Goal: Task Accomplishment & Management: Use online tool/utility

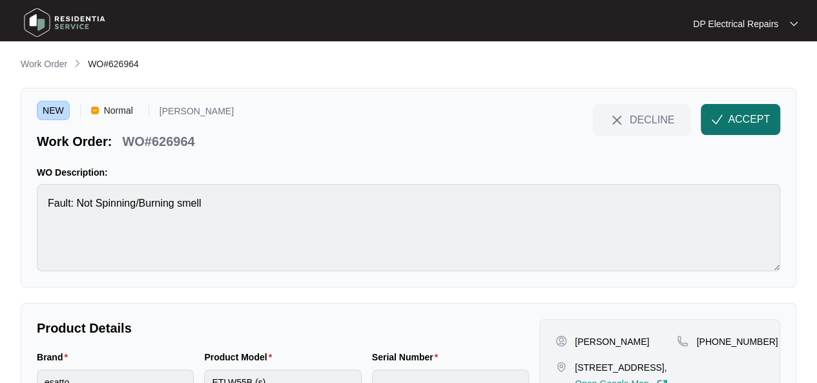
click at [737, 120] on span "ACCEPT" at bounding box center [749, 119] width 42 height 15
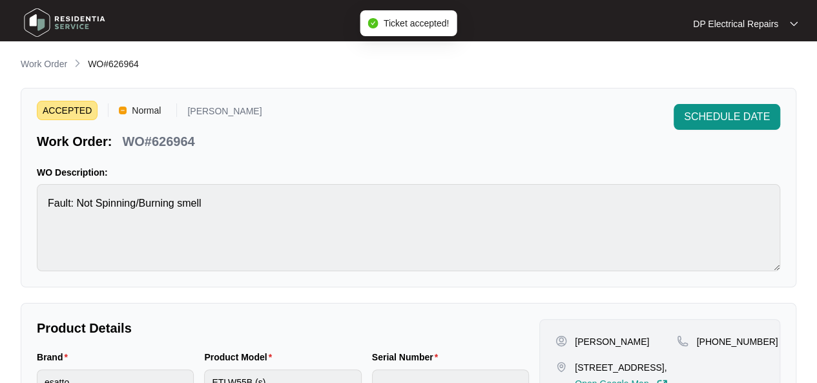
click at [178, 147] on p "WO#626964" at bounding box center [158, 141] width 72 height 18
click at [178, 146] on p "WO#626964" at bounding box center [158, 141] width 72 height 18
copy p "626964"
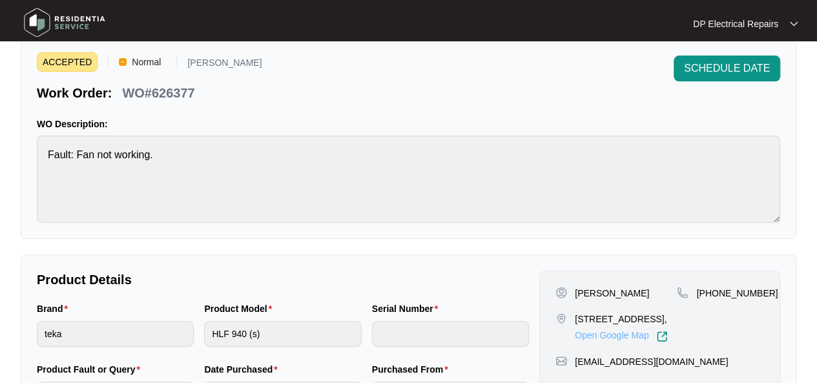
scroll to position [129, 0]
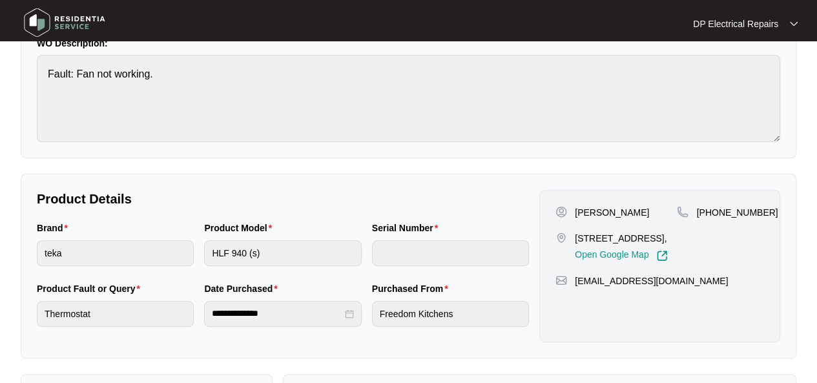
drag, startPoint x: 573, startPoint y: 233, endPoint x: 603, endPoint y: 264, distance: 42.9
click at [603, 262] on div "32 Harts Parade Hawthorne East VIC 3123, Open Google Map" at bounding box center [615, 247] width 121 height 30
copy p "32 Harts Parade Hawthorne East VIC 3123,"
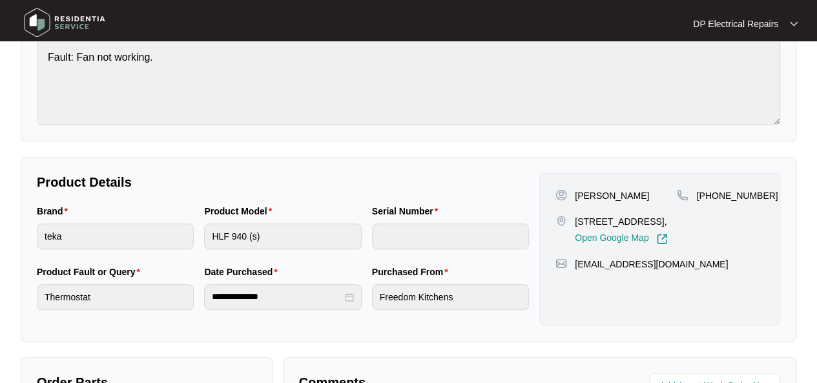
scroll to position [0, 0]
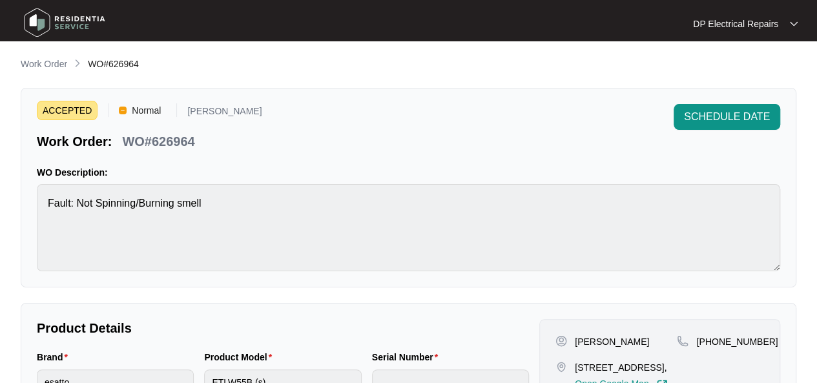
click at [182, 138] on p "WO#626964" at bounding box center [158, 141] width 72 height 18
copy p "626964"
drag, startPoint x: 273, startPoint y: 177, endPoint x: 294, endPoint y: 178, distance: 21.3
click at [274, 177] on p "WO Description:" at bounding box center [408, 172] width 743 height 13
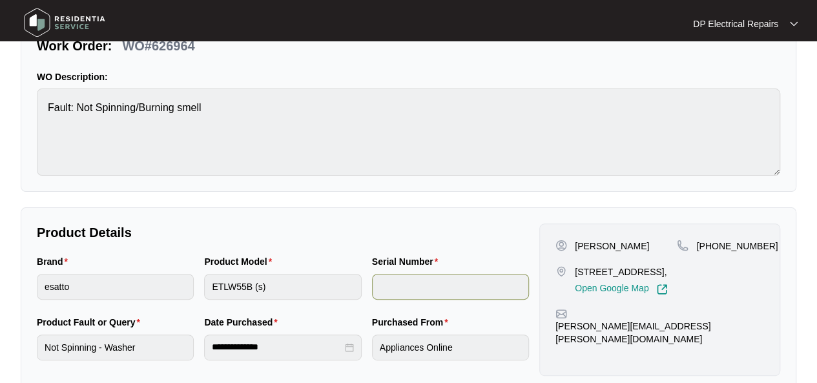
scroll to position [194, 0]
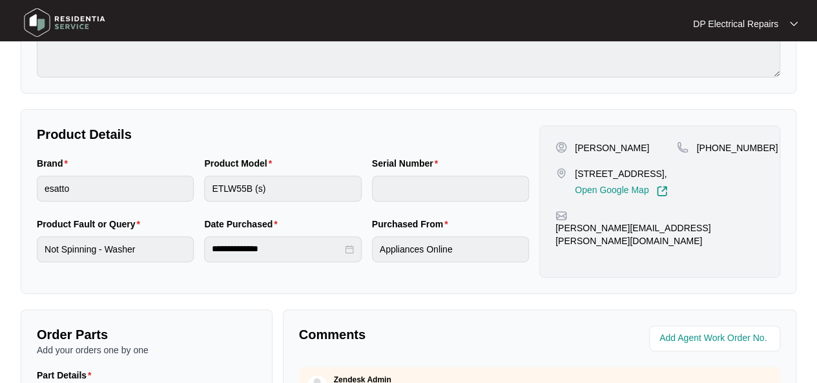
drag, startPoint x: 593, startPoint y: 170, endPoint x: 675, endPoint y: 190, distance: 85.0
click at [668, 180] on p "[STREET_ADDRESS]," at bounding box center [621, 173] width 93 height 13
copy p "[STREET_ADDRESS],"
drag, startPoint x: 713, startPoint y: 144, endPoint x: 768, endPoint y: 143, distance: 54.9
click at [768, 143] on div "[PERSON_NAME] [STREET_ADDRESS], Open Google Map [PHONE_NUMBER] [PERSON_NAME][EM…" at bounding box center [659, 201] width 241 height 152
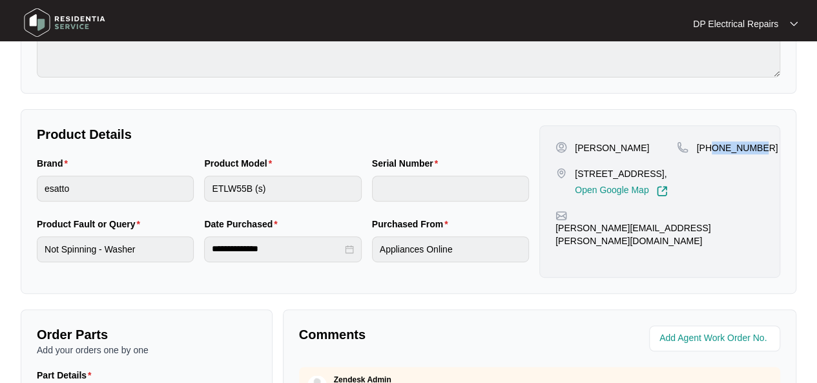
copy p "419779169"
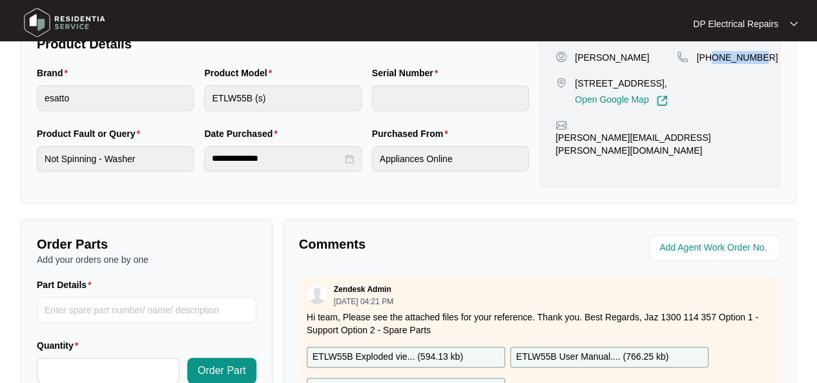
scroll to position [258, 0]
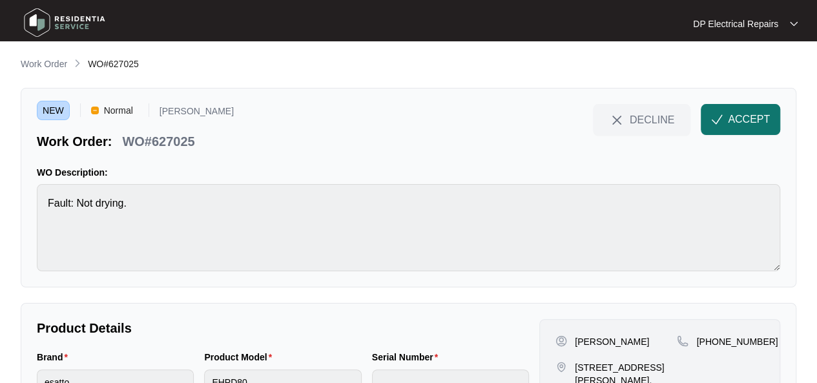
click at [733, 127] on button "ACCEPT" at bounding box center [740, 119] width 79 height 31
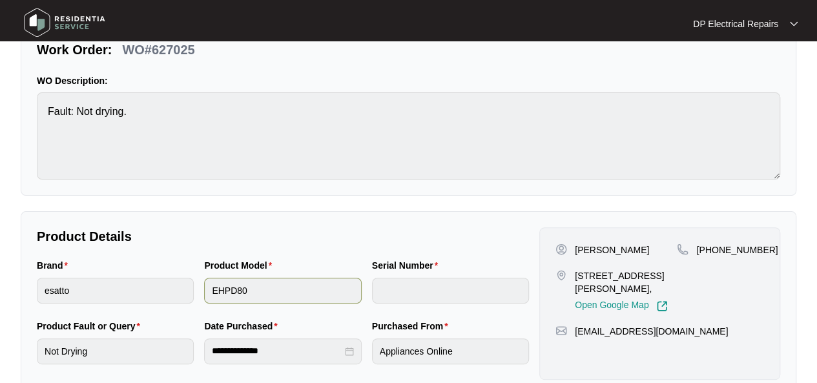
scroll to position [65, 0]
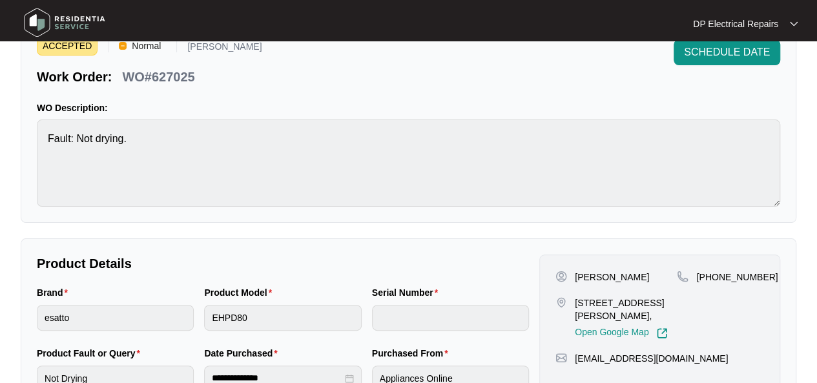
click at [177, 77] on p "WO#627025" at bounding box center [158, 77] width 72 height 18
copy p "627025"
click at [299, 110] on p "WO Description:" at bounding box center [408, 107] width 743 height 13
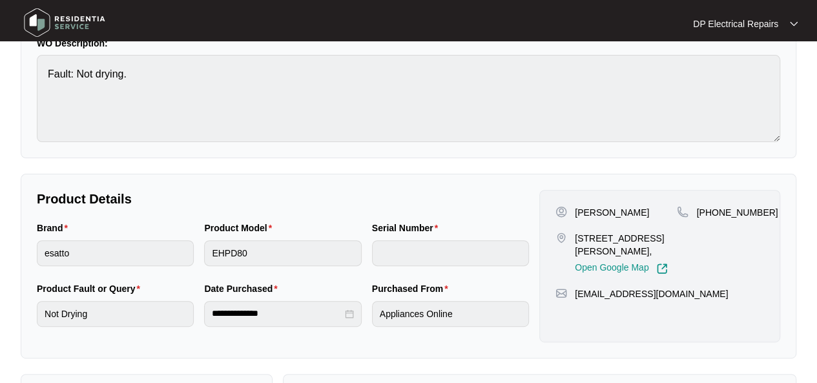
drag, startPoint x: 575, startPoint y: 234, endPoint x: 664, endPoint y: 246, distance: 89.9
click at [664, 246] on p "13 Stableford Ave, Glen Waverley VIC 3150," at bounding box center [626, 245] width 102 height 26
copy p "13 Stableford Ave, Glen Waverley VIC 3150,"
click at [326, 169] on div "**********" at bounding box center [409, 324] width 776 height 792
drag, startPoint x: 713, startPoint y: 210, endPoint x: 759, endPoint y: 207, distance: 46.0
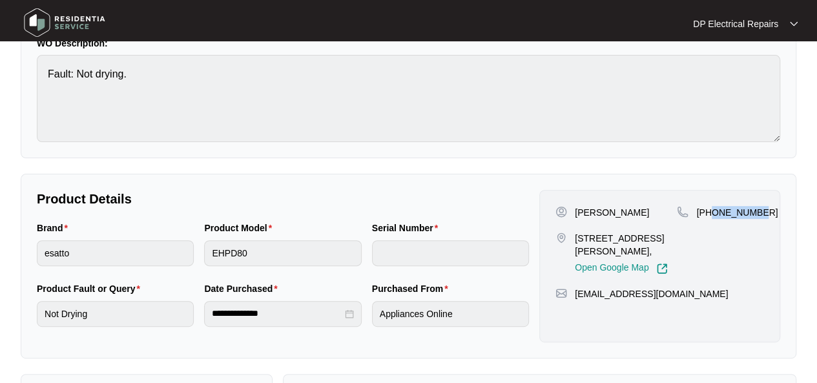
click at [759, 207] on div "+61490359995" at bounding box center [720, 212] width 87 height 13
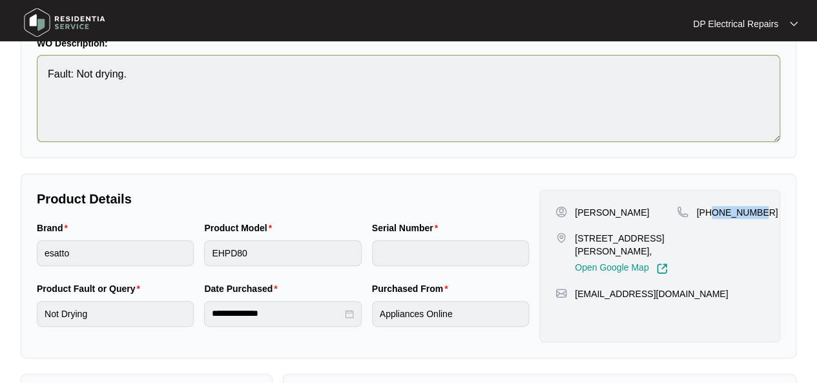
copy p "490359995"
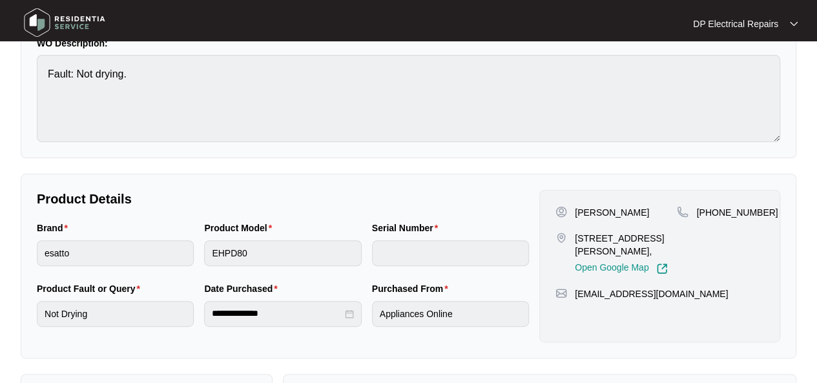
scroll to position [0, 0]
